Goal: Navigation & Orientation: Find specific page/section

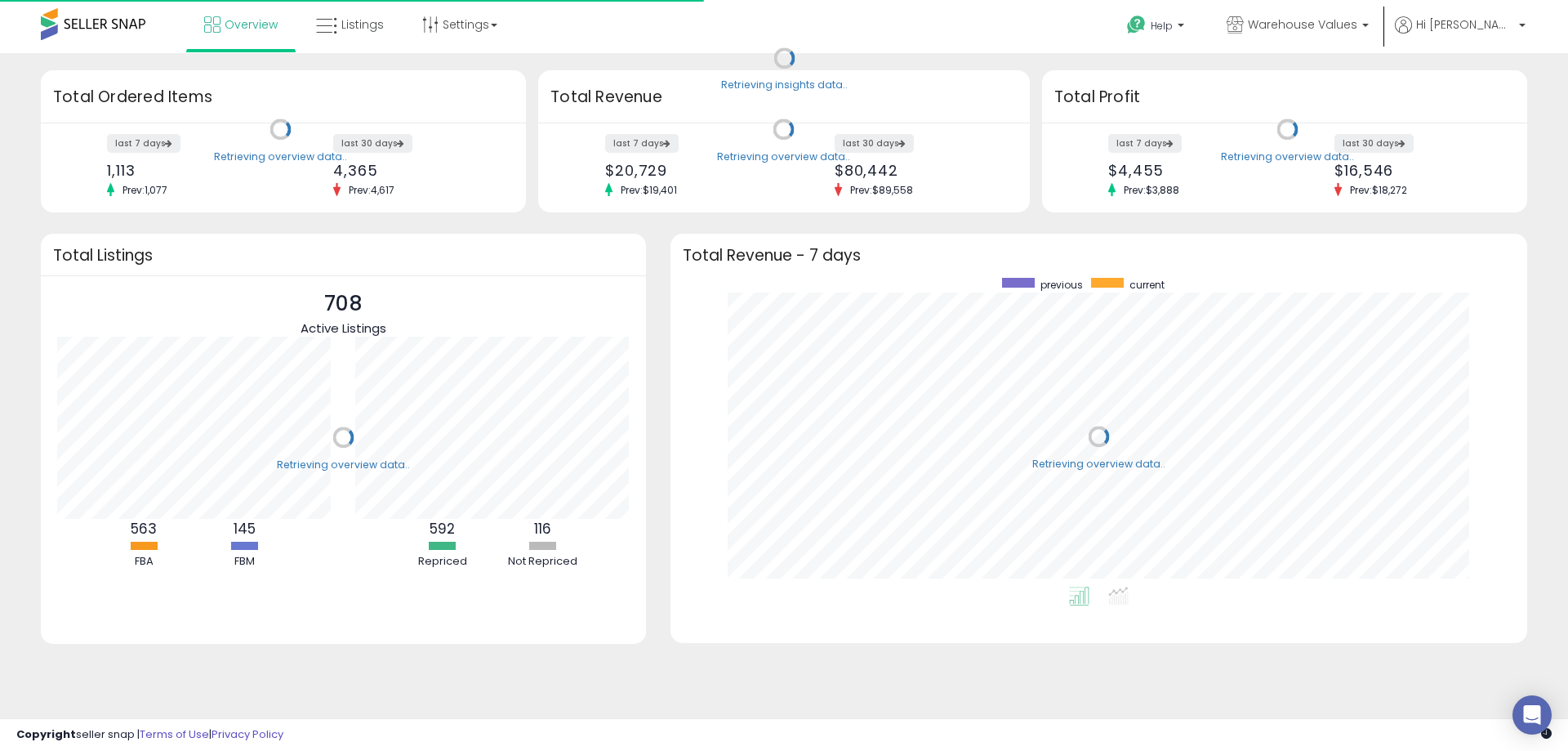
scroll to position [309, 824]
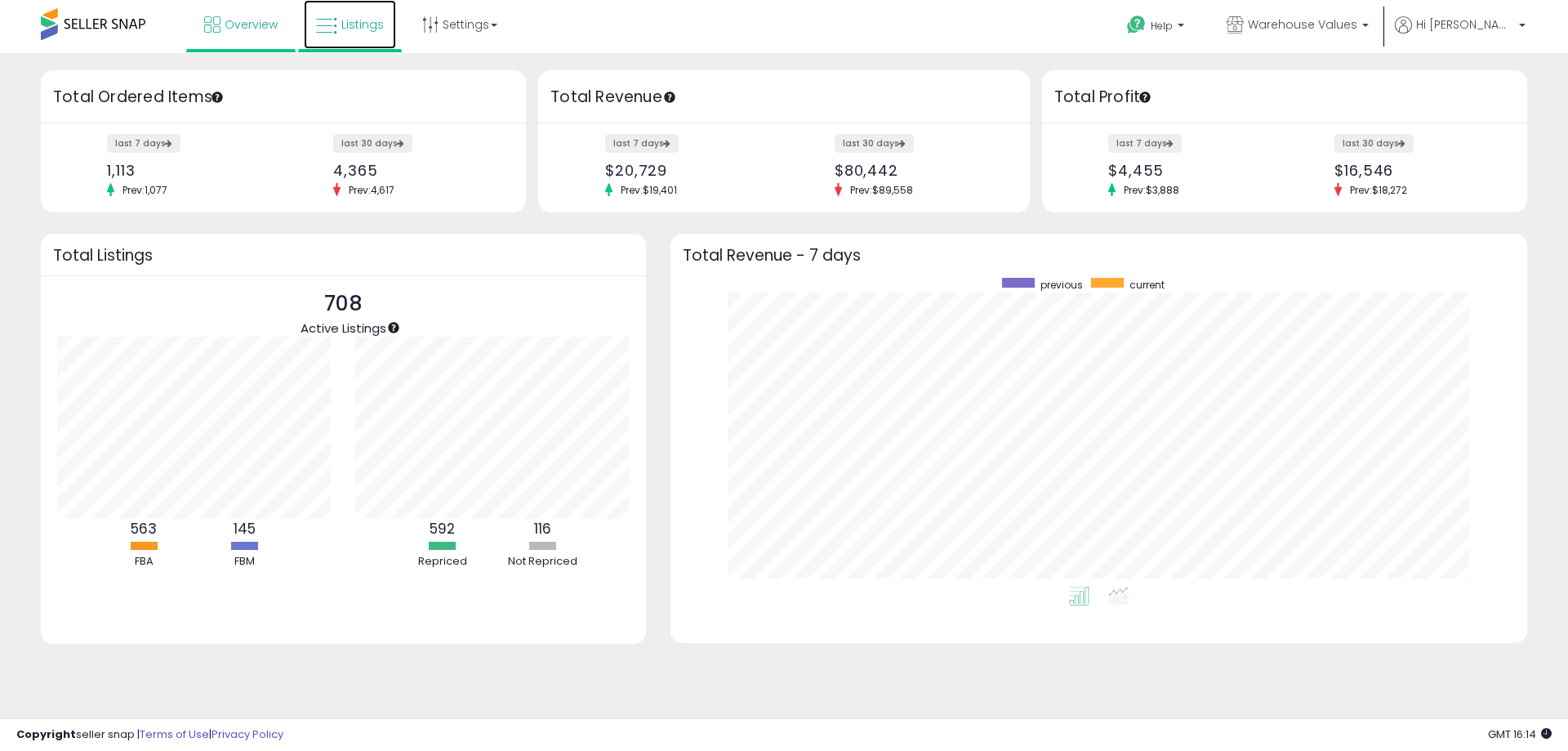
click at [348, 25] on span "Listings" at bounding box center [362, 24] width 43 height 16
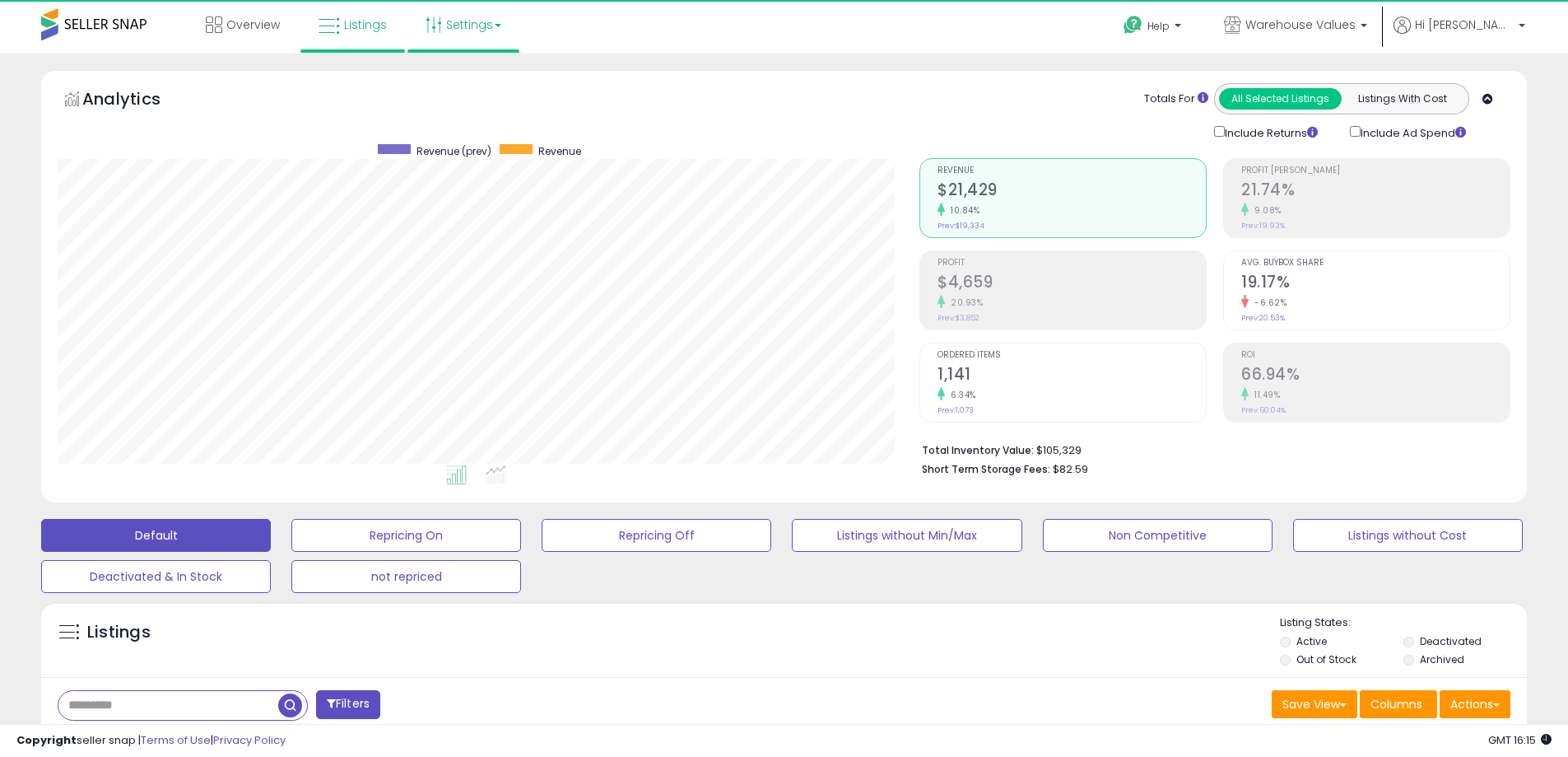
scroll to position [337, 861]
